Goal: Find specific page/section: Find specific page/section

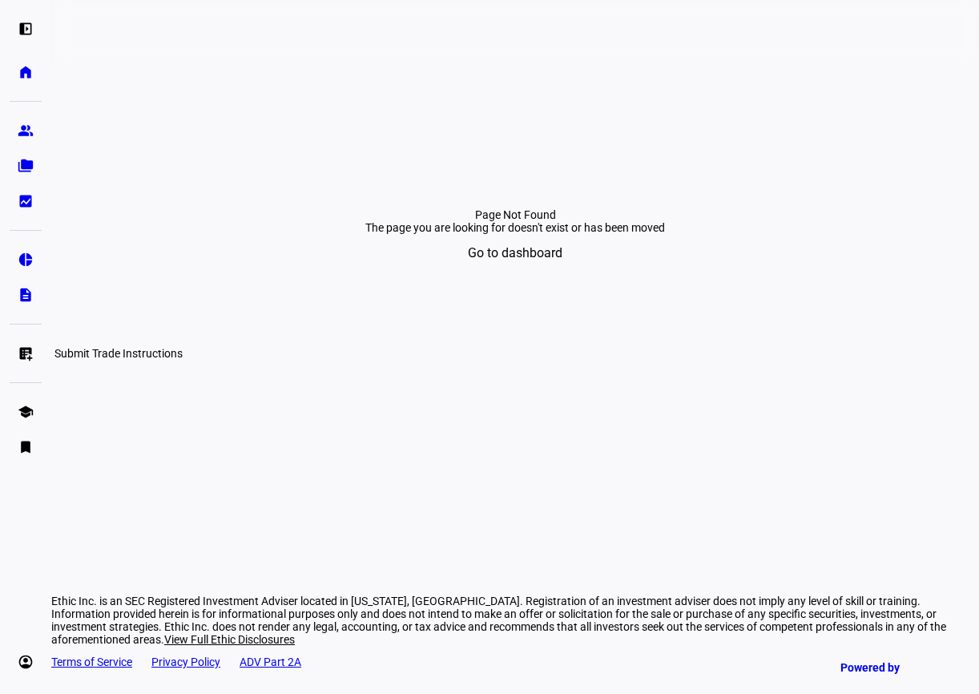
click at [30, 356] on eth-mat-symbol "list_alt_add" at bounding box center [26, 353] width 16 height 16
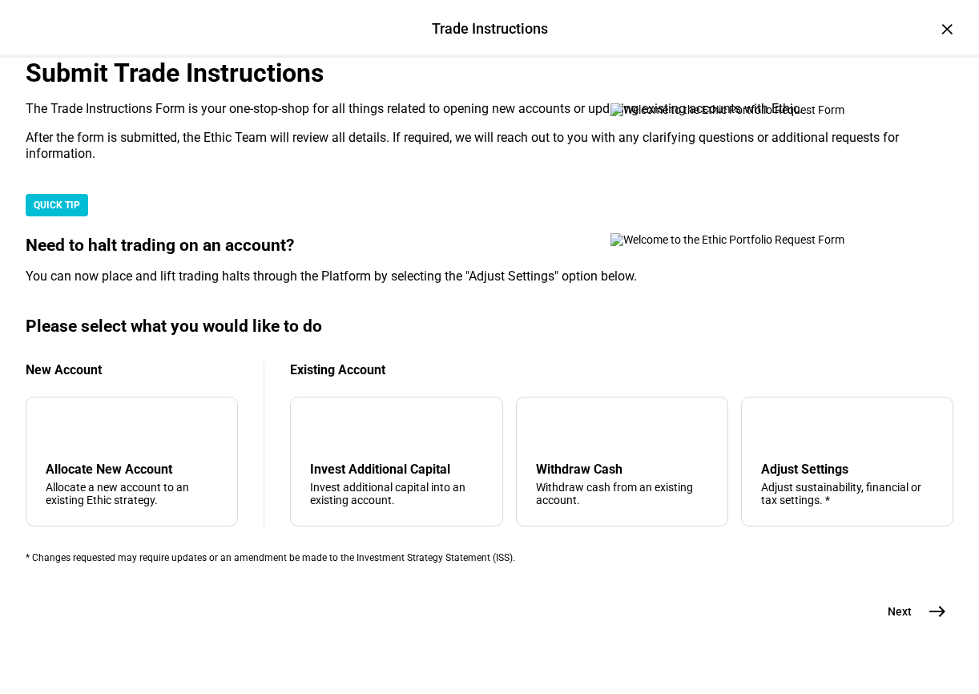
scroll to position [422, 0]
click at [814, 481] on div "Adjust sustainability, financial or tax settings. *" at bounding box center [847, 494] width 172 height 26
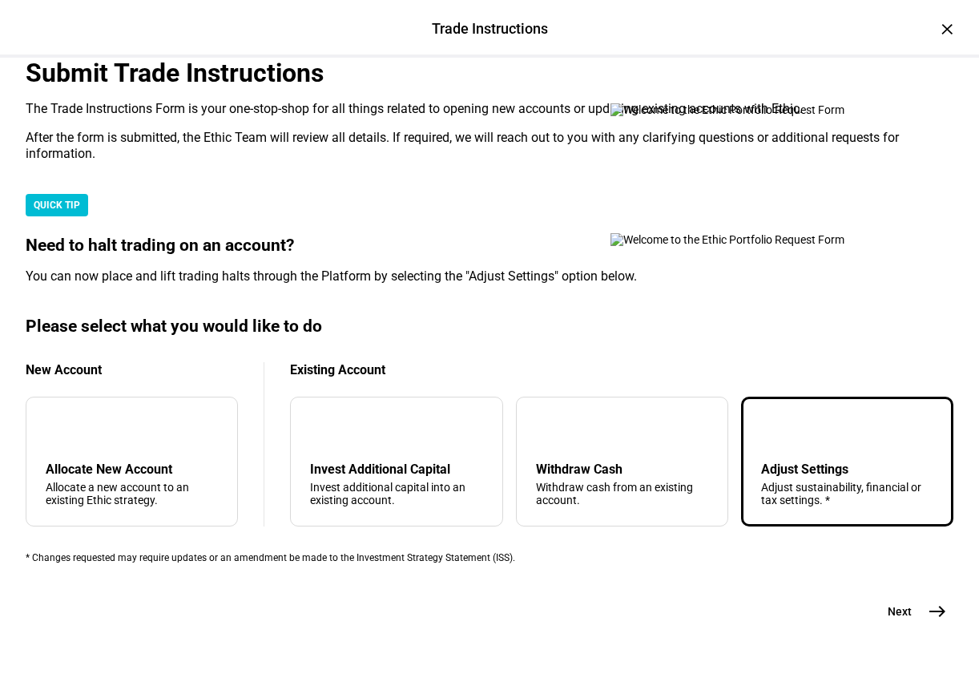
click at [261, 392] on div "New Account add Allocate New Account Allocate a new account to an existing Ethi…" at bounding box center [145, 444] width 239 height 164
click at [233, 396] on div "add Allocate New Account Allocate a new account to an existing Ethic strategy." at bounding box center [132, 461] width 212 height 130
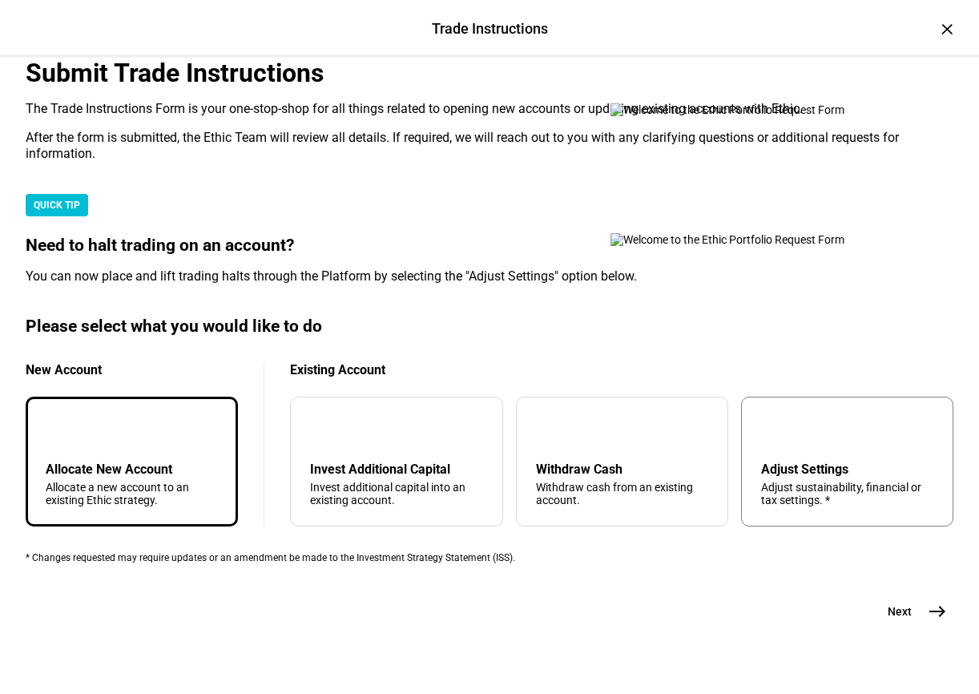
click at [825, 461] on div "Adjust Settings" at bounding box center [847, 468] width 172 height 15
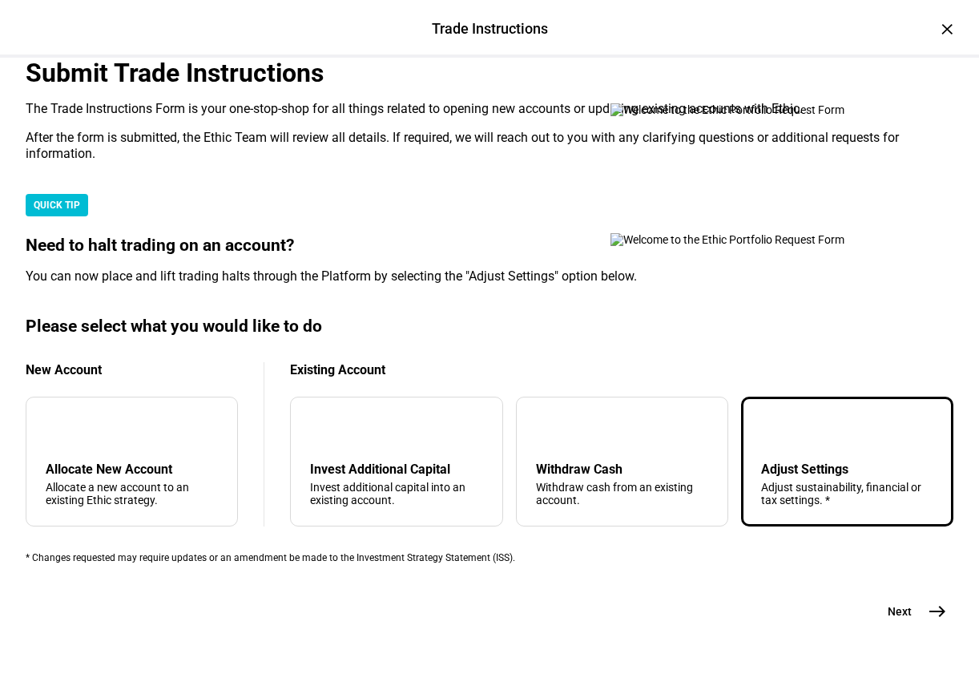
scroll to position [0, 0]
click at [939, 34] on div "×" at bounding box center [947, 29] width 26 height 26
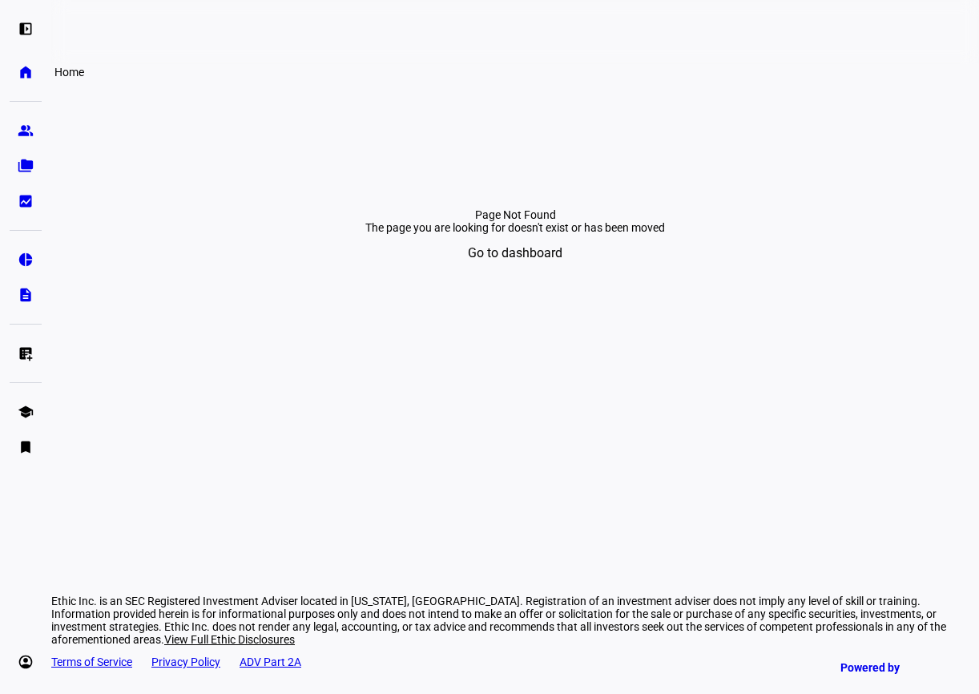
click at [22, 66] on eth-mat-symbol "home" at bounding box center [26, 72] width 16 height 16
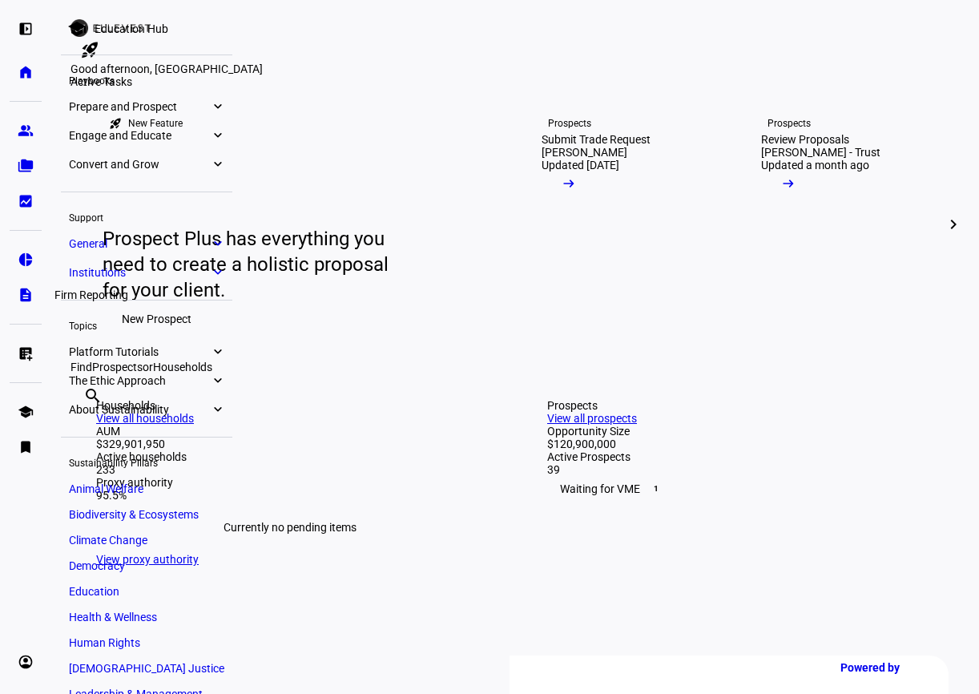
click at [21, 283] on link "description Firm Reporting" at bounding box center [26, 295] width 32 height 32
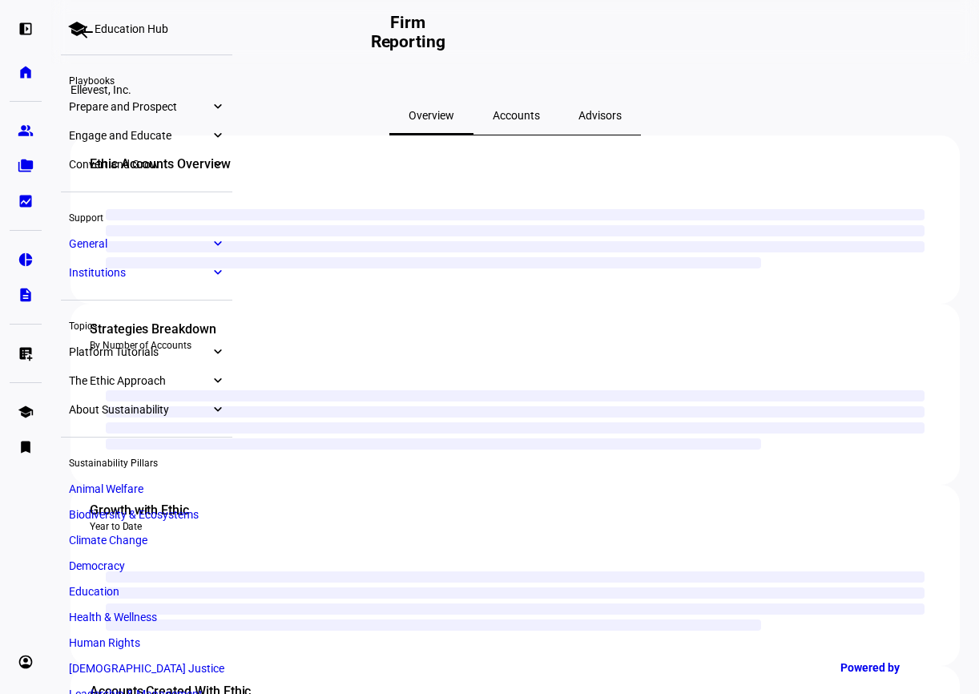
click at [489, 174] on div "Ethic Accounts Overview" at bounding box center [514, 154] width 889 height 38
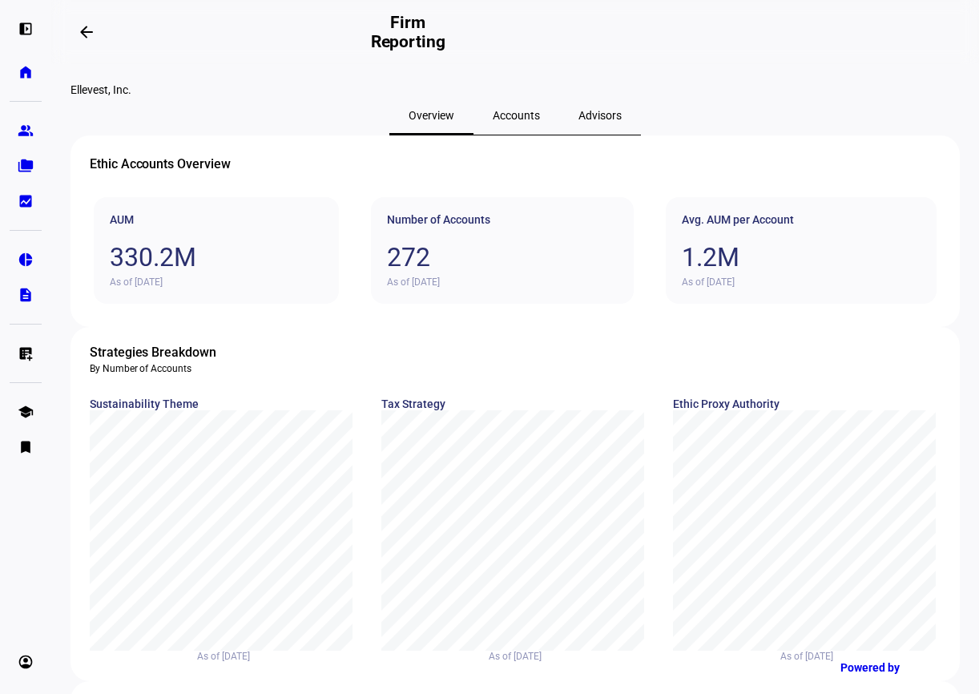
click at [509, 121] on span "Accounts" at bounding box center [516, 115] width 47 height 11
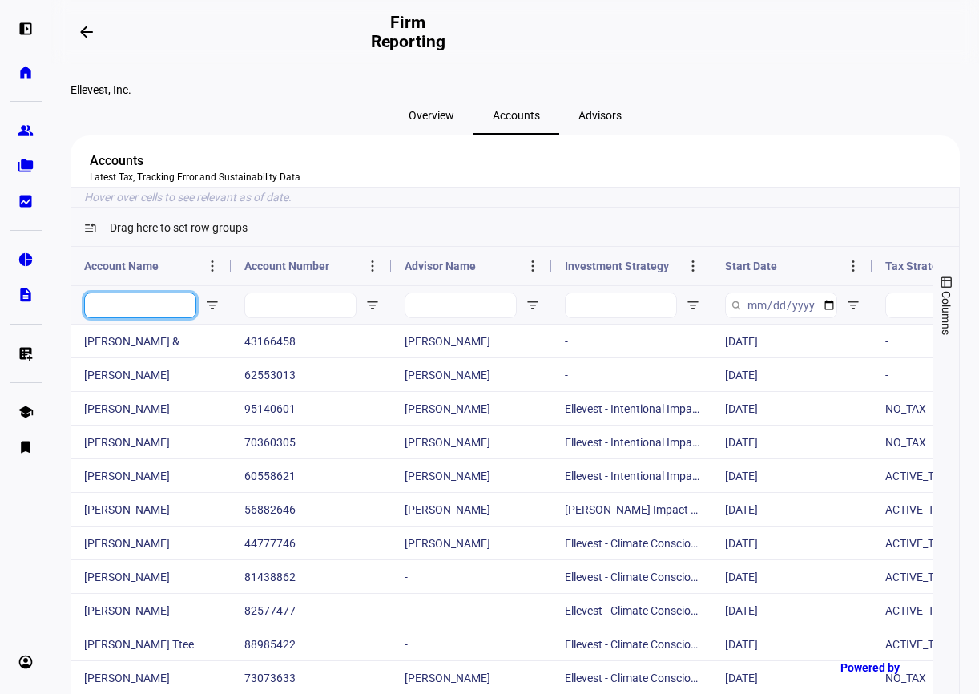
click at [142, 318] on input "Account Name Filter Input" at bounding box center [140, 305] width 112 height 26
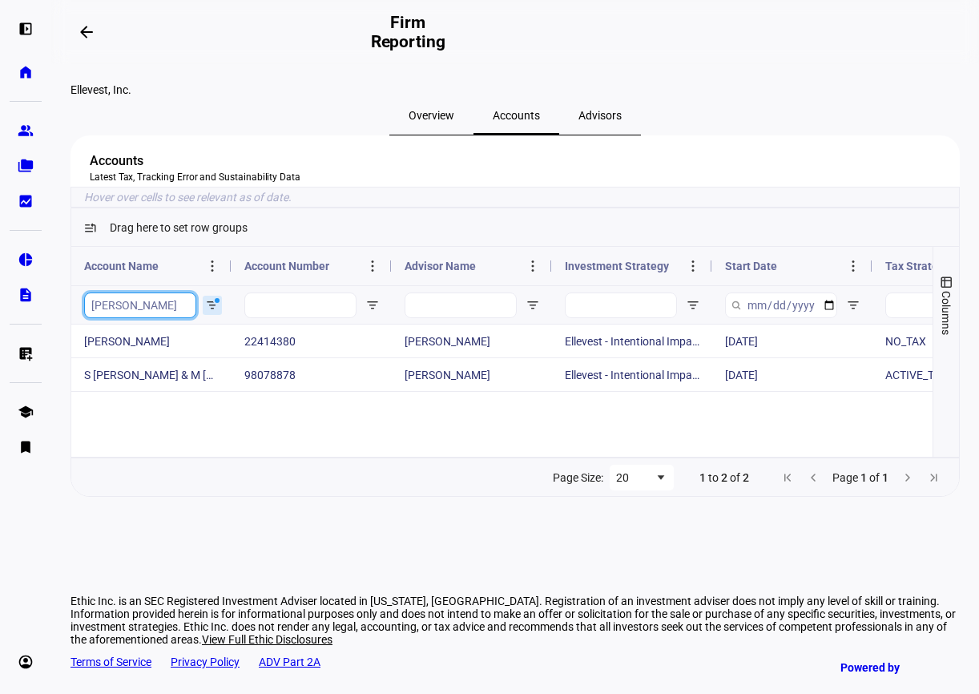
type input "[PERSON_NAME]"
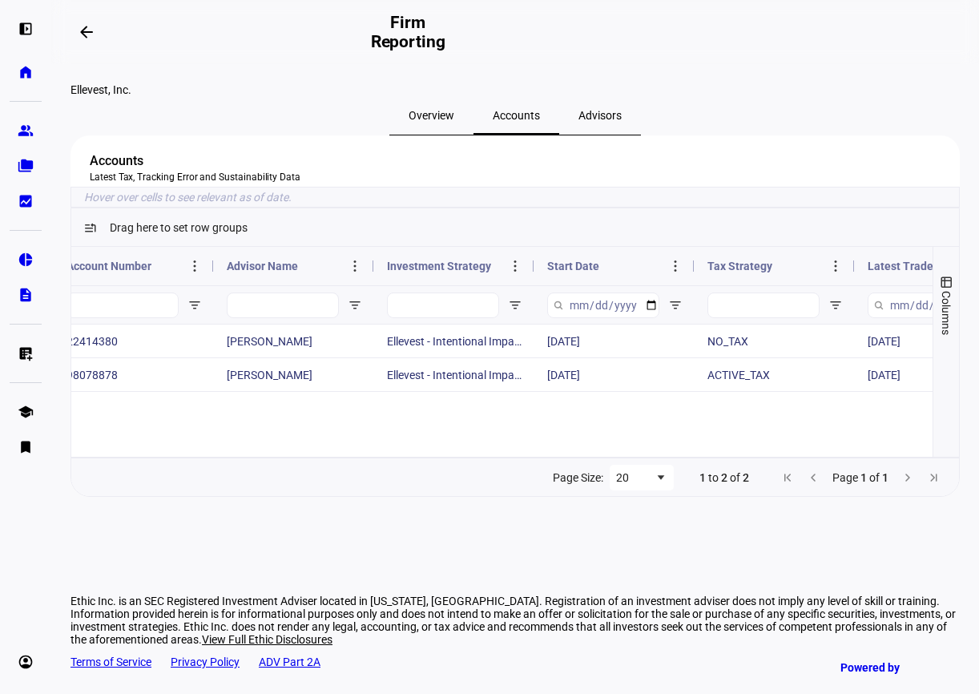
scroll to position [0, 524]
